Goal: Navigation & Orientation: Find specific page/section

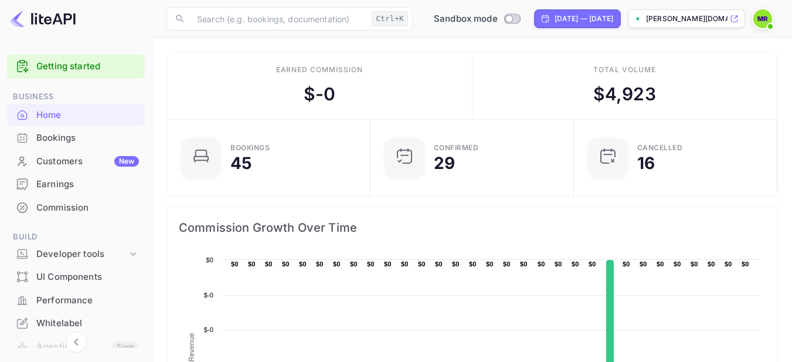
click at [765, 13] on img at bounding box center [762, 18] width 19 height 19
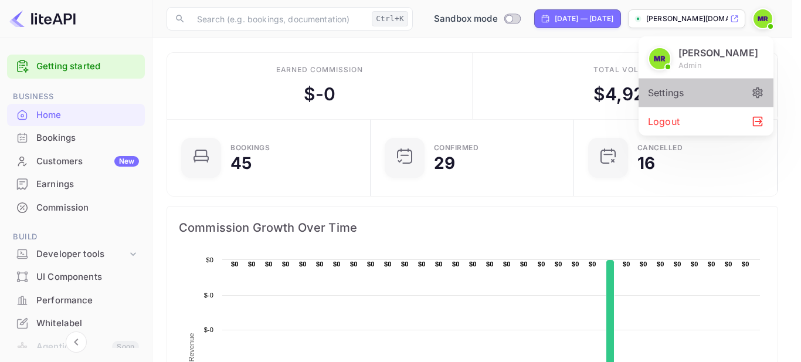
click at [665, 92] on div "Settings" at bounding box center [705, 93] width 135 height 28
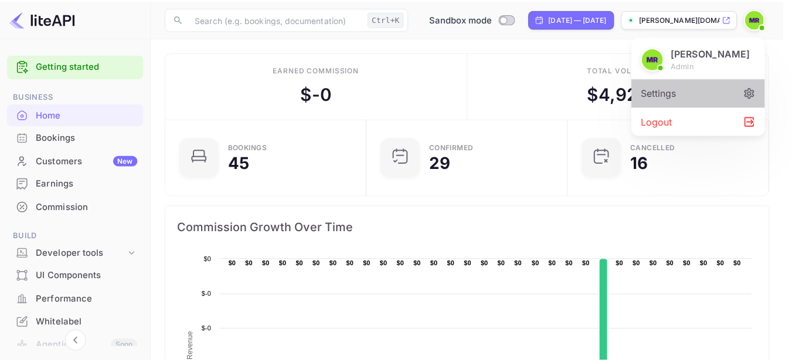
scroll to position [9, 9]
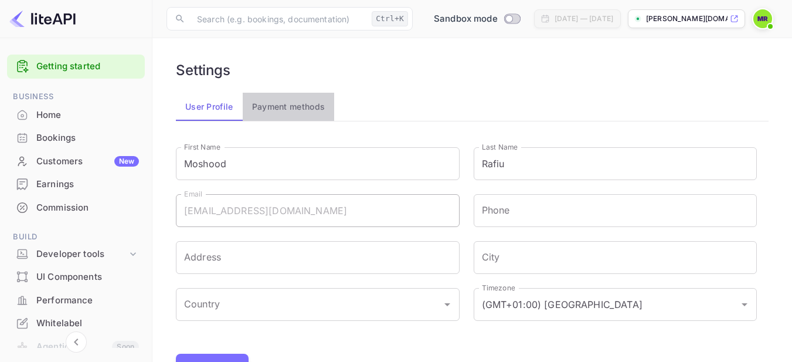
click at [271, 111] on button "Payment methods" at bounding box center [289, 107] width 92 height 28
click at [64, 256] on div "Developer tools" at bounding box center [81, 253] width 91 height 13
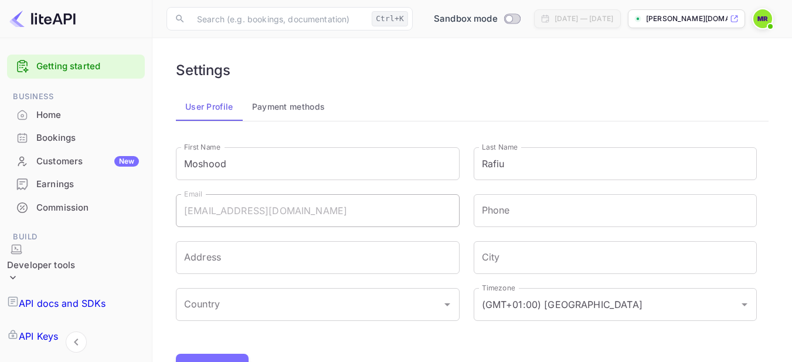
click at [67, 296] on p "API docs and SDKs" at bounding box center [62, 303] width 87 height 14
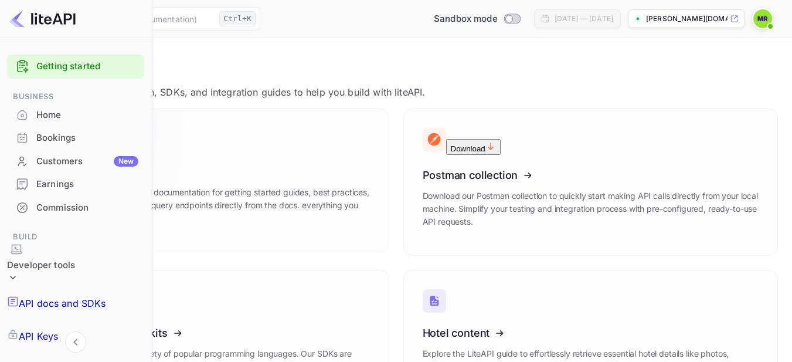
click at [197, 171] on icon at bounding box center [106, 169] width 182 height 121
